Goal: Navigation & Orientation: Find specific page/section

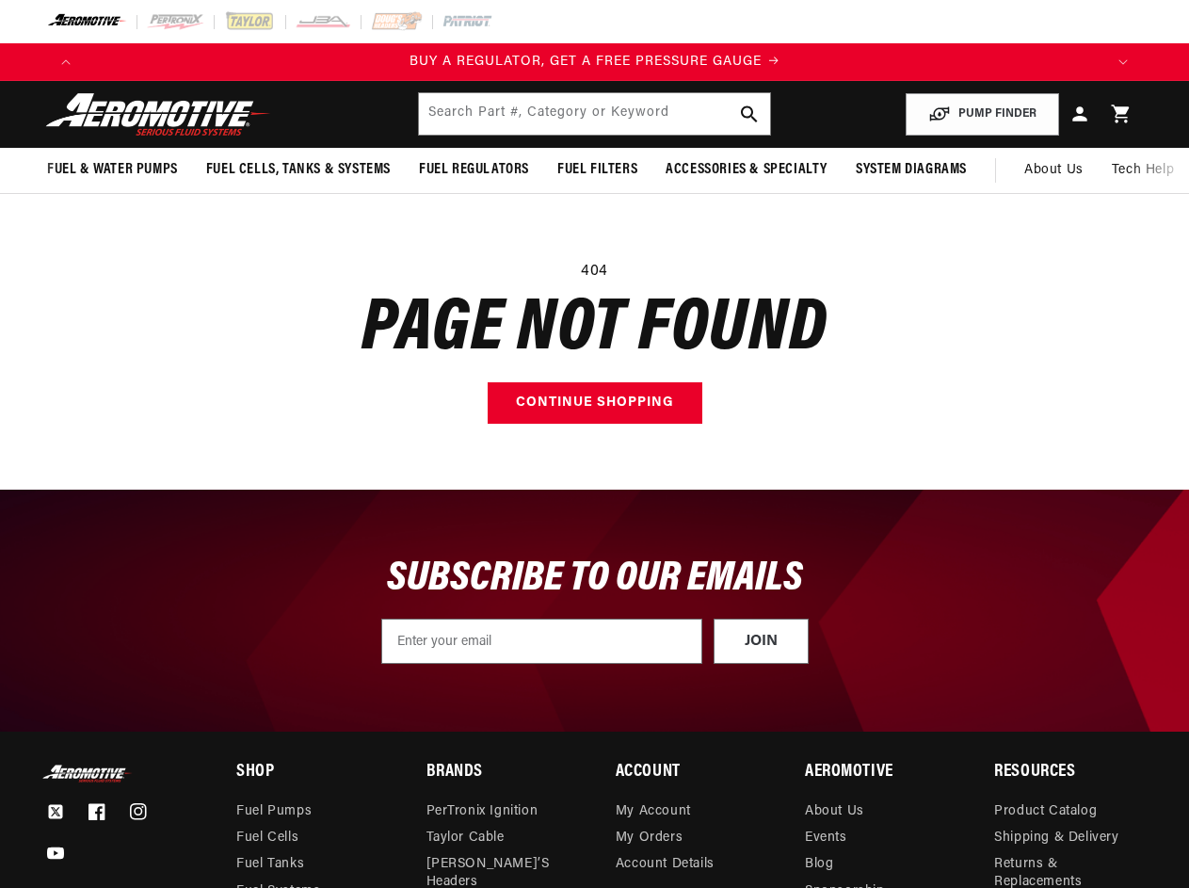
scroll to position [0, 1020]
click at [594, 443] on main "404 Page not found Continue shopping" at bounding box center [594, 342] width 1189 height 296
click at [66, 62] on icon "Translation missing: en.sections.announcements.previous_announcement" at bounding box center [65, 62] width 9 height 6
click at [1123, 62] on icon "Translation missing: en.sections.announcements.next_announcement" at bounding box center [1123, 62] width 9 height 6
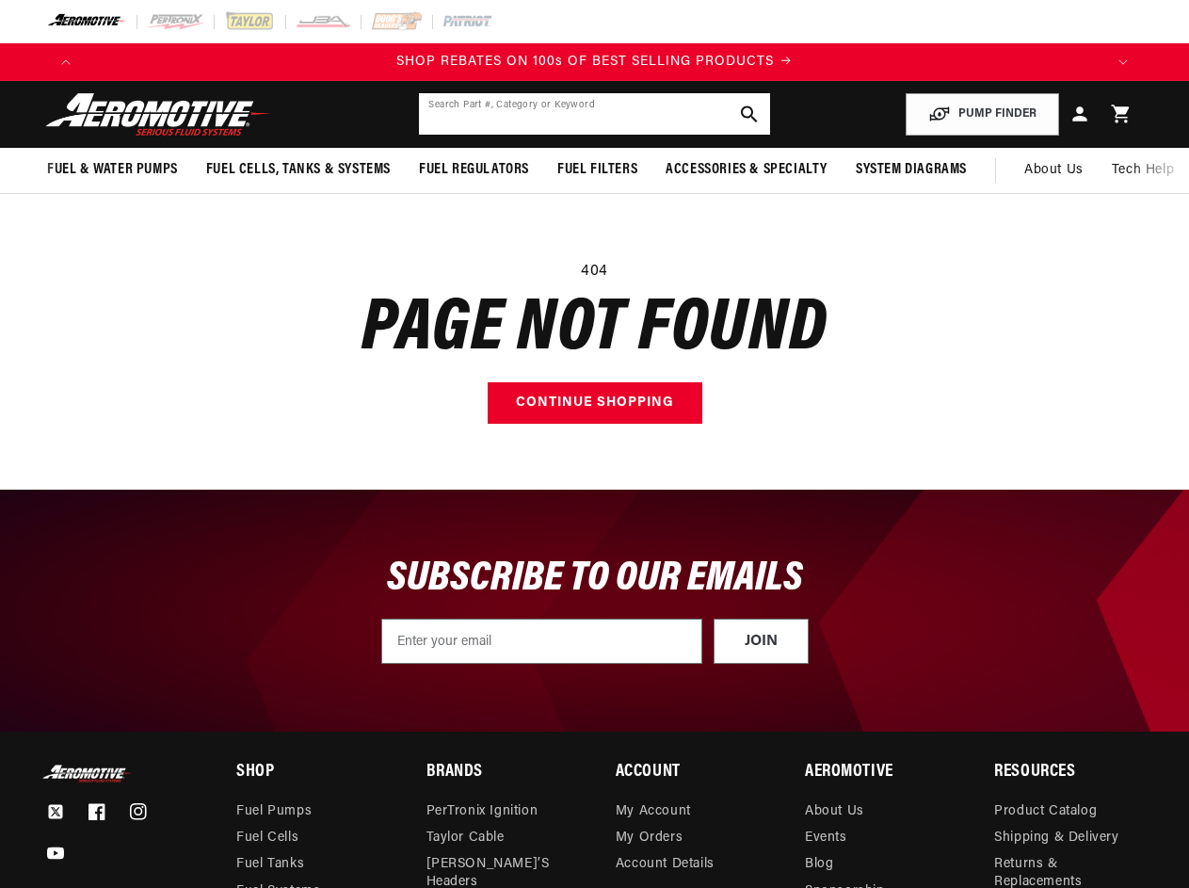
click at [594, 114] on input "text" at bounding box center [594, 113] width 350 height 41
click at [983, 114] on button "PUMP FINDER" at bounding box center [982, 114] width 153 height 42
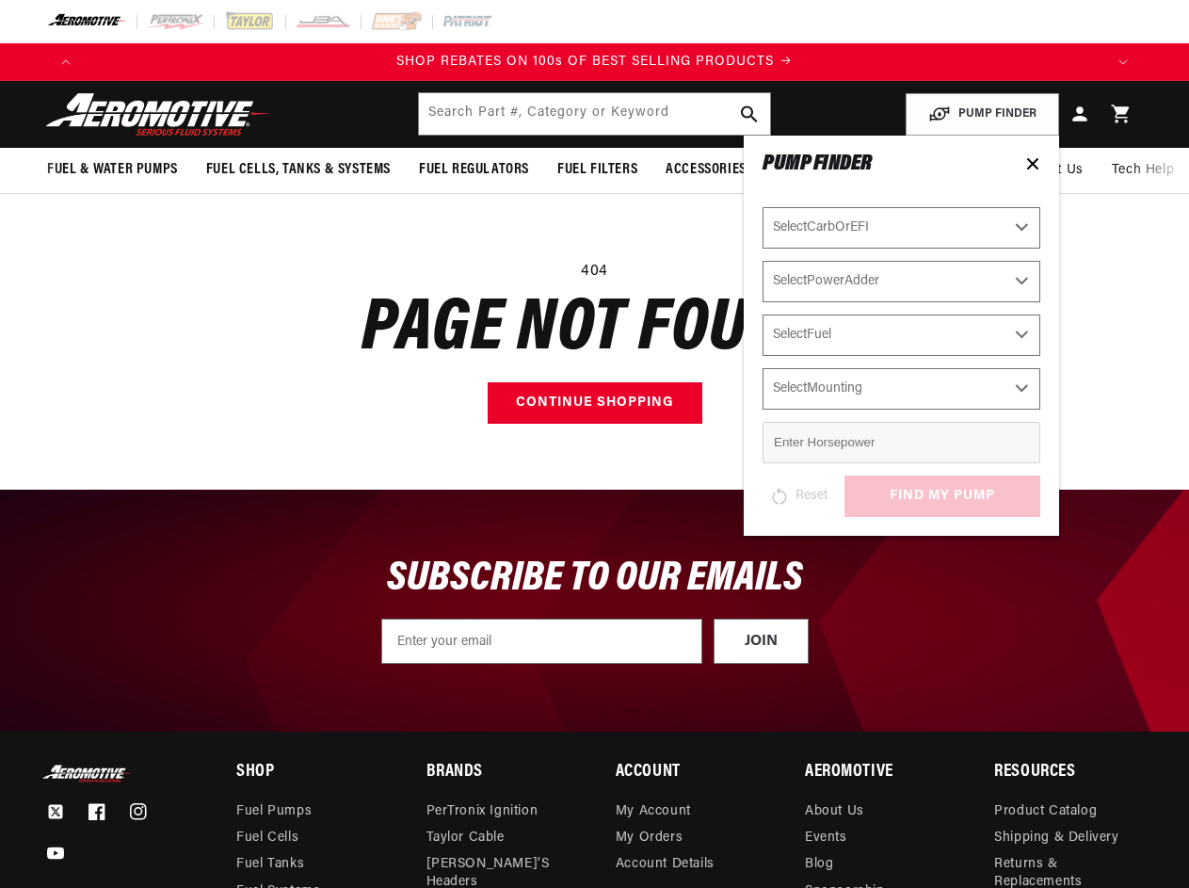
click at [112, 169] on span "Fuel & Water Pumps" at bounding box center [112, 170] width 131 height 20
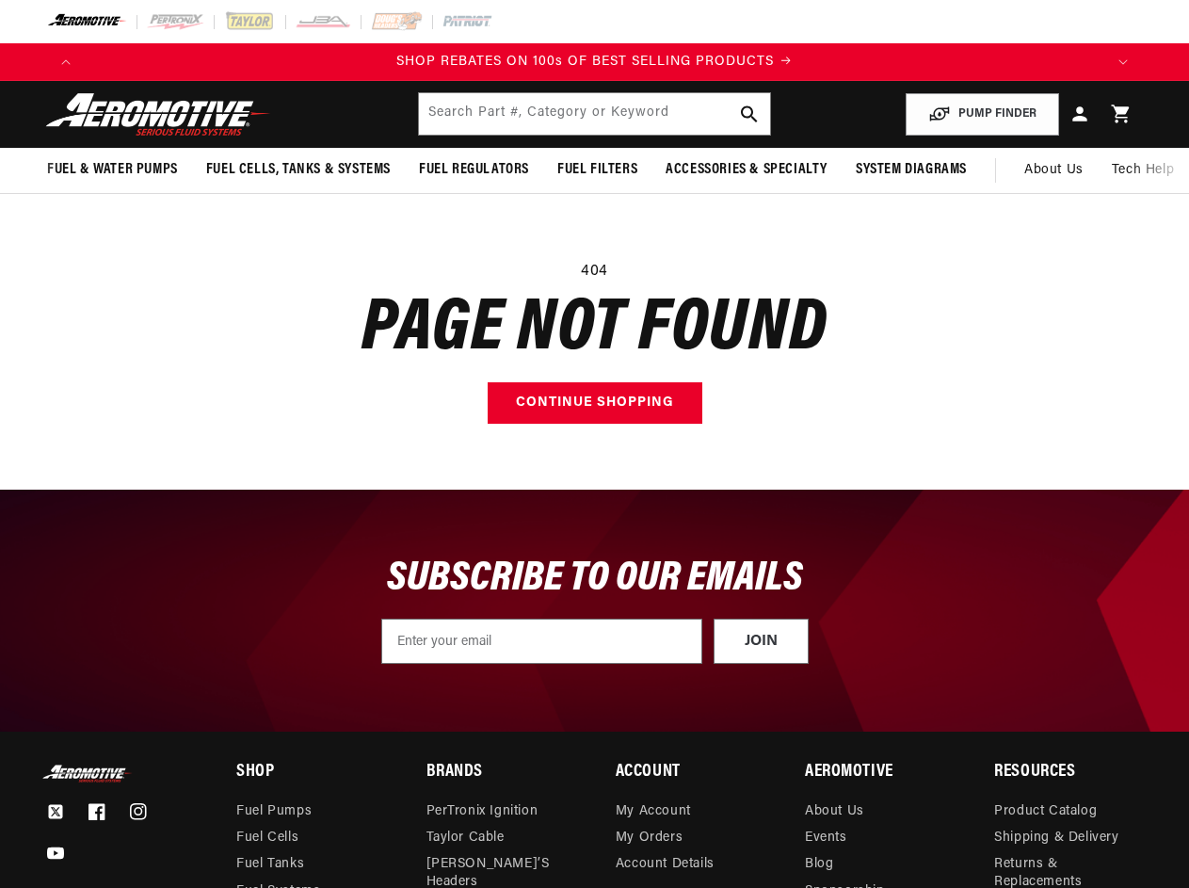
click at [298, 169] on span "Fuel Cells, Tanks & Systems" at bounding box center [298, 170] width 185 height 20
